Goal: Transaction & Acquisition: Obtain resource

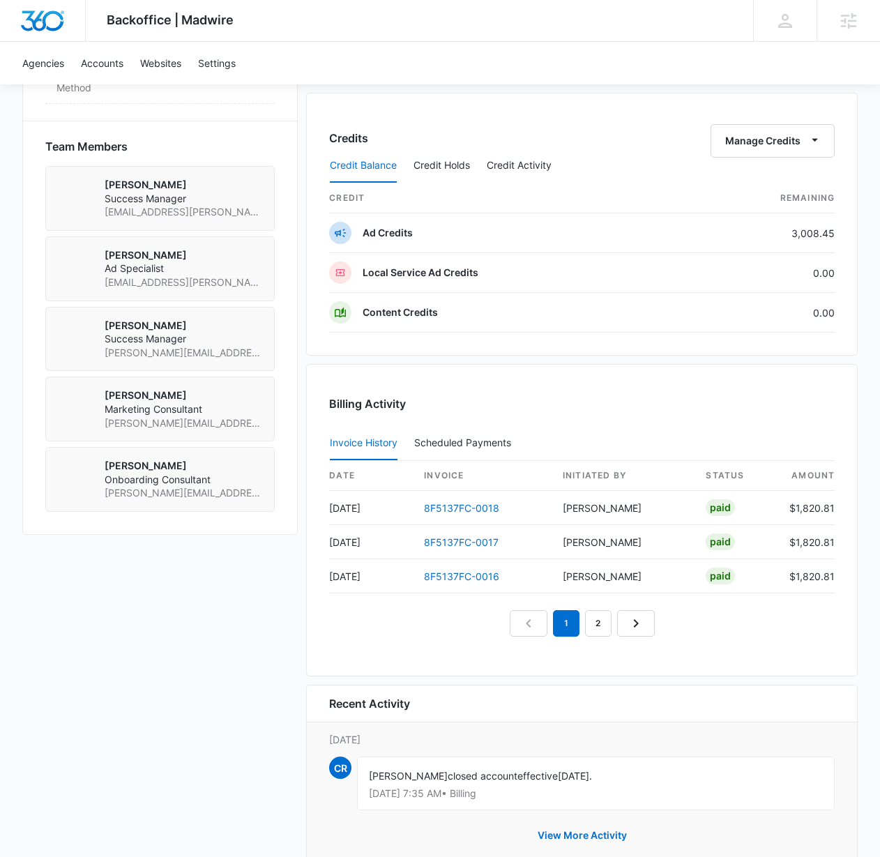
scroll to position [968, 0]
click at [452, 506] on link "8F5137FC-0018" at bounding box center [461, 507] width 75 height 12
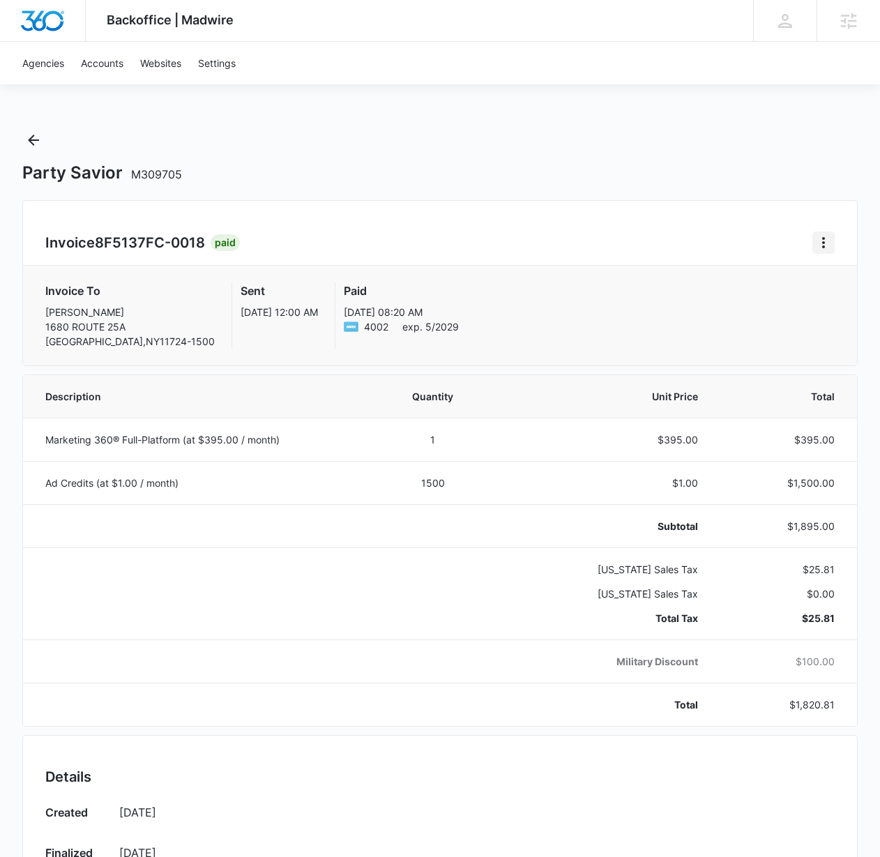
click at [824, 249] on icon "Home" at bounding box center [823, 242] width 17 height 17
click at [781, 287] on link "Download Invoice" at bounding box center [759, 281] width 81 height 12
